Goal: Browse casually

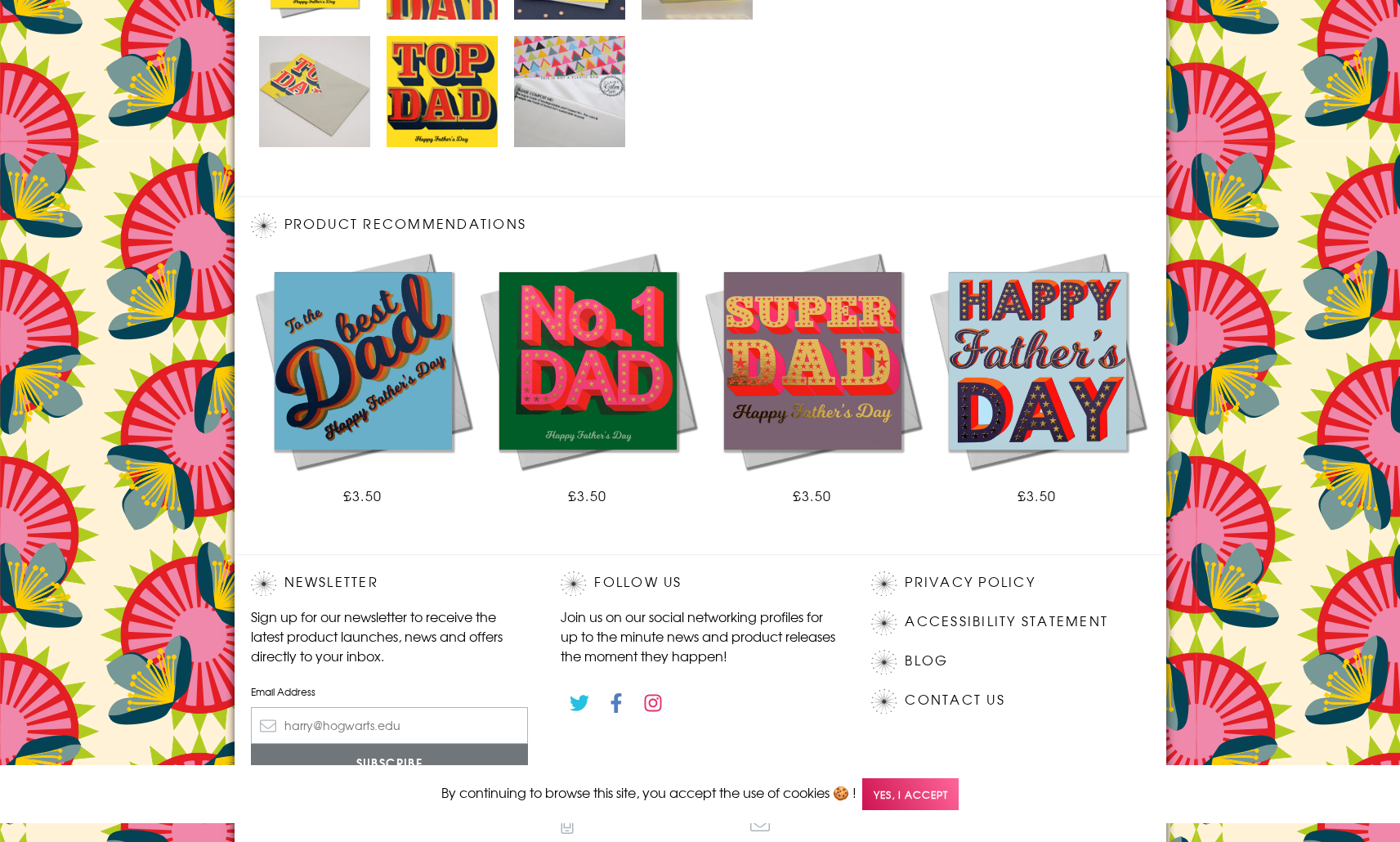
scroll to position [973, 0]
